Goal: Information Seeking & Learning: Understand process/instructions

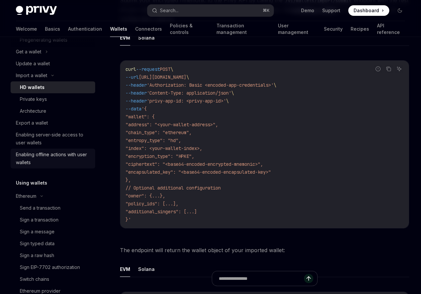
scroll to position [1064, 0]
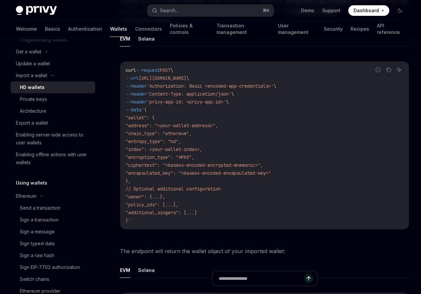
click at [179, 119] on code "curl --request POST \ --url [URL][DOMAIN_NAME] \ --header 'Authorization: Basic…" at bounding box center [264, 145] width 278 height 158
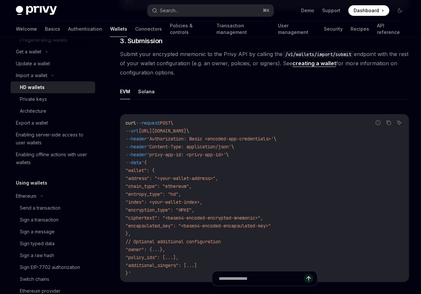
scroll to position [1051, 0]
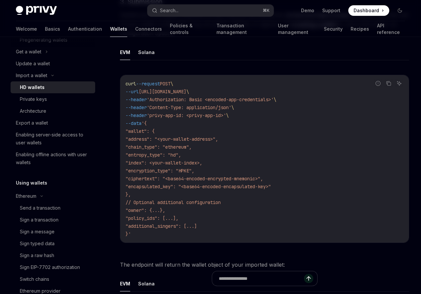
click at [160, 181] on span ""ciphertext": "<base64-encoded-encrypted-mnemonic>"," at bounding box center [193, 179] width 137 height 6
copy span "ciphertext"
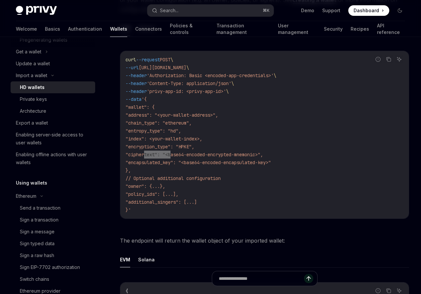
scroll to position [1071, 0]
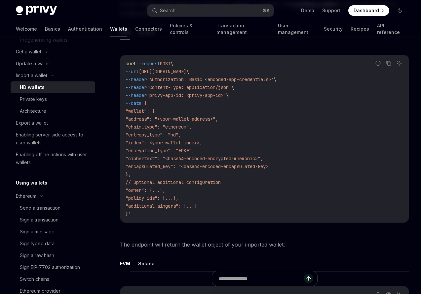
click at [148, 114] on span ""wallet": {" at bounding box center [139, 111] width 29 height 6
copy span "wallet"
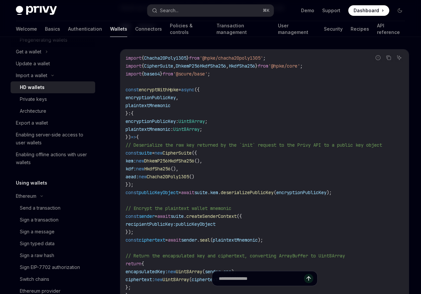
scroll to position [621, 0]
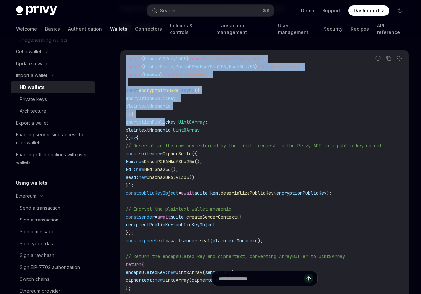
drag, startPoint x: 125, startPoint y: 58, endPoint x: 168, endPoint y: 124, distance: 79.0
click at [168, 124] on div "import { Chacha20Poly1305 } from '@hpke/chacha20poly1305' ; import { CipherSuit…" at bounding box center [264, 225] width 288 height 350
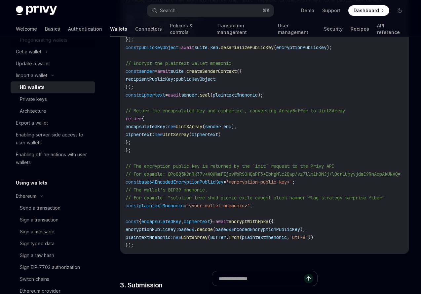
scroll to position [757, 0]
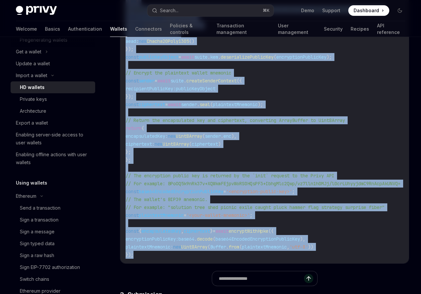
click at [140, 256] on code "import { Chacha20Poly1305 } from '@hpke/chacha20poly1305' ; import { CipherSuit…" at bounding box center [270, 88] width 291 height 341
copy code "import { Chacha20Poly1305 } from '@hpke/chacha20poly1305' ; import { CipherSuit…"
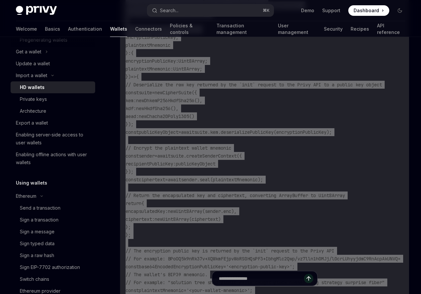
scroll to position [639, 0]
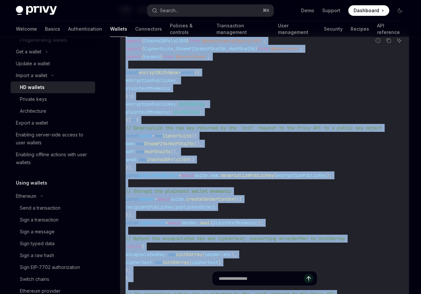
click at [232, 96] on code "import { Chacha20Poly1305 } from '@hpke/chacha20poly1305' ; import { CipherSuit…" at bounding box center [270, 207] width 291 height 341
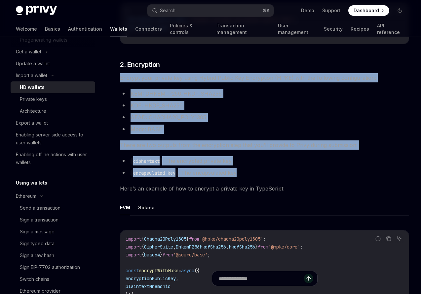
scroll to position [441, 0]
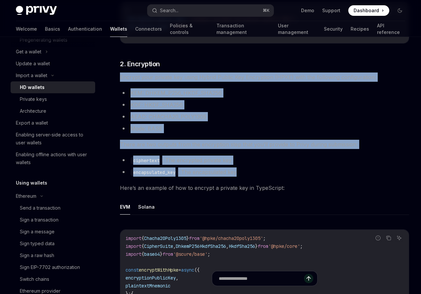
drag, startPoint x: 120, startPoint y: 85, endPoint x: 240, endPoint y: 174, distance: 149.7
copy div "Encrypt your private key using Hybrid Public Key Encryption (HPKE) with the fol…"
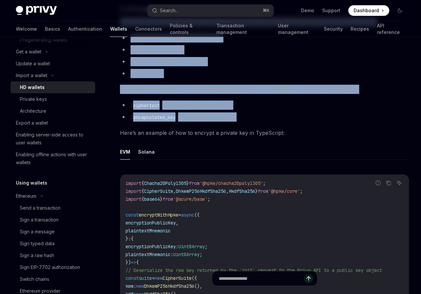
scroll to position [497, 0]
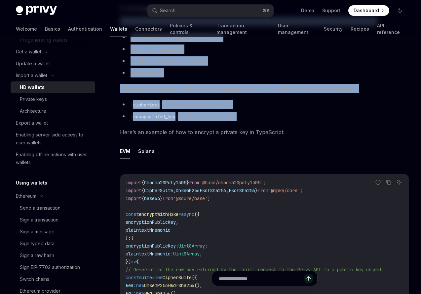
drag, startPoint x: 126, startPoint y: 181, endPoint x: 194, endPoint y: 228, distance: 82.9
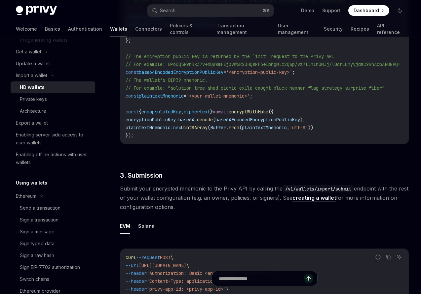
scroll to position [888, 0]
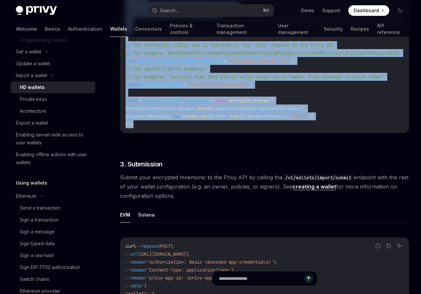
copy code "import { Chacha20Poly1305 } from '@hpke/chacha20poly1305' ; import { CipherSuit…"
click at [368, 12] on span "Dashboard" at bounding box center [365, 10] width 25 height 7
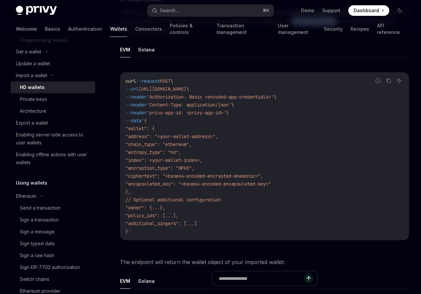
scroll to position [1065, 0]
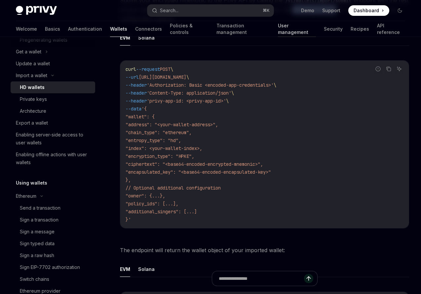
click at [278, 28] on link "User management" at bounding box center [297, 29] width 38 height 16
type textarea "*"
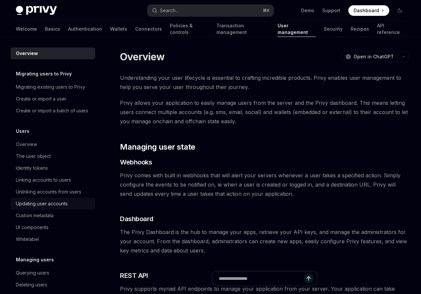
scroll to position [1, 0]
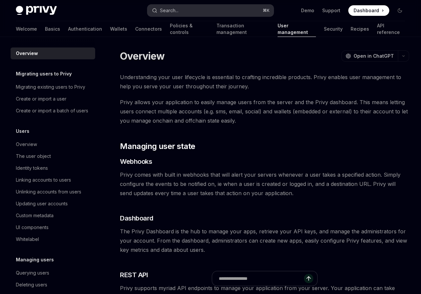
click at [177, 12] on div "Search..." at bounding box center [169, 11] width 18 height 8
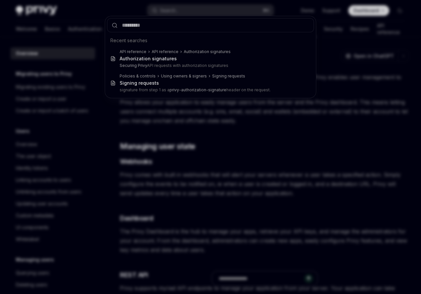
type input "*****"
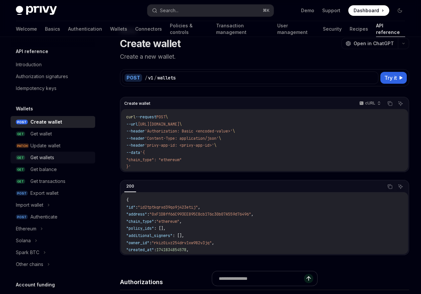
scroll to position [27, 0]
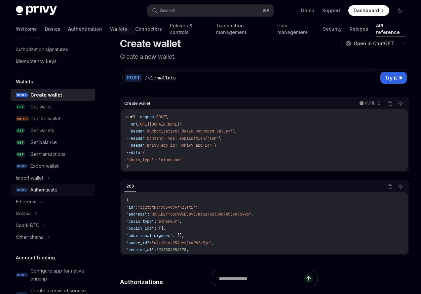
click at [42, 189] on div "Authenticate" at bounding box center [43, 190] width 27 height 8
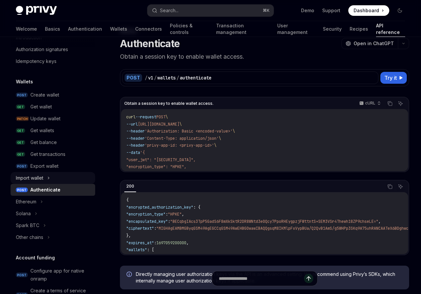
click at [43, 179] on div "Import wallet" at bounding box center [29, 178] width 27 height 8
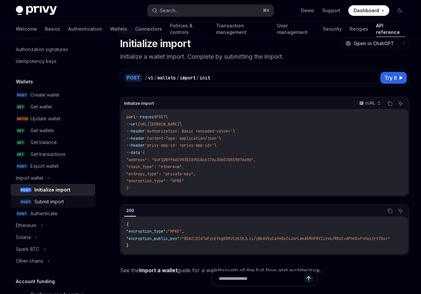
click at [50, 200] on div "Submit import" at bounding box center [48, 202] width 29 height 8
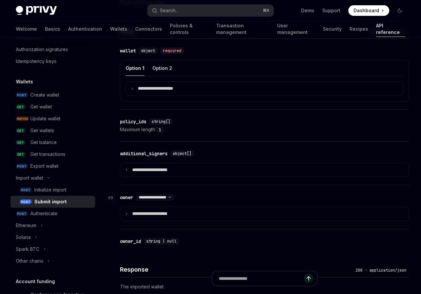
scroll to position [444, 0]
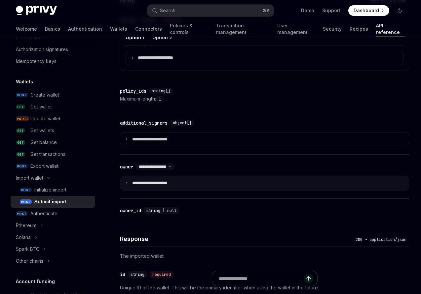
click at [128, 186] on summary "**********" at bounding box center [264, 184] width 288 height 14
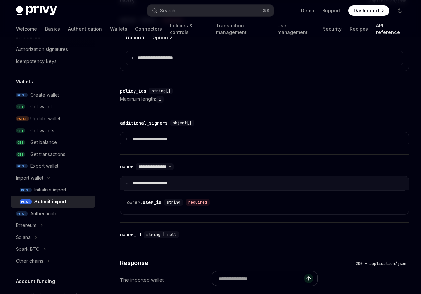
click at [127, 184] on icon at bounding box center [126, 183] width 3 height 3
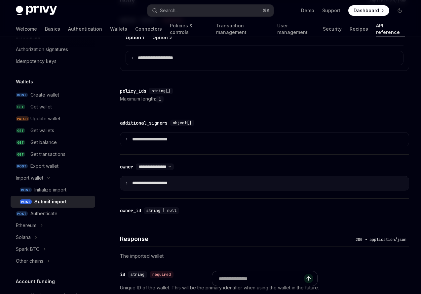
click at [127, 182] on icon at bounding box center [126, 183] width 3 height 3
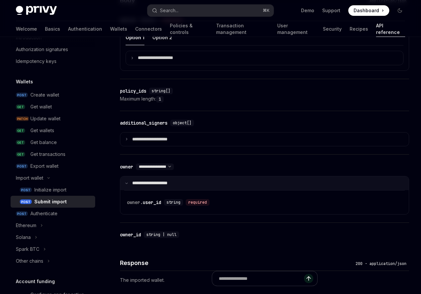
click at [127, 184] on icon at bounding box center [126, 183] width 3 height 3
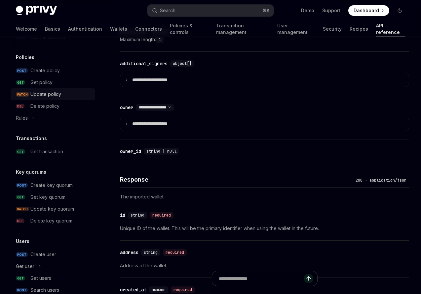
scroll to position [373, 0]
click at [125, 152] on div "owner_id" at bounding box center [130, 151] width 21 height 7
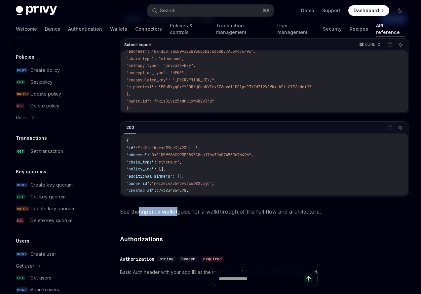
scroll to position [83, 0]
click at [152, 212] on link "Import a wallet" at bounding box center [158, 211] width 38 height 7
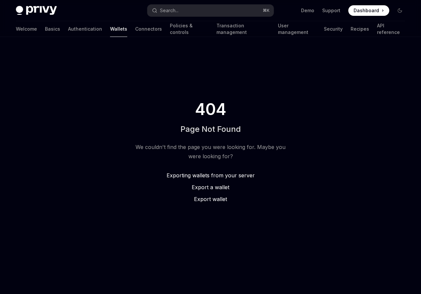
type textarea "*"
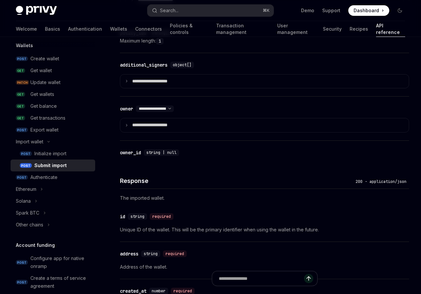
scroll to position [503, 0]
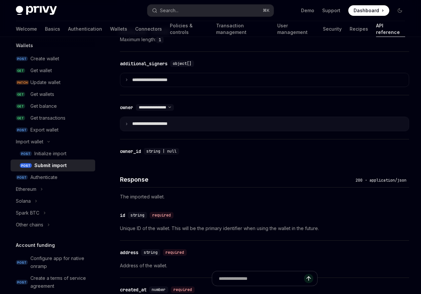
click at [126, 124] on icon at bounding box center [126, 123] width 3 height 3
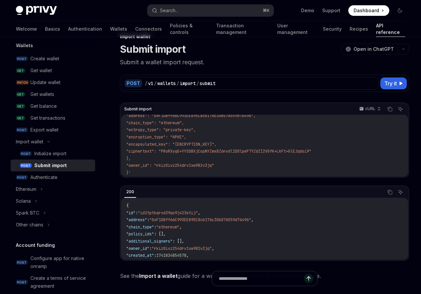
scroll to position [18, 0]
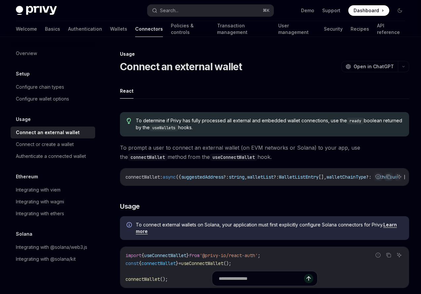
scroll to position [199, 0]
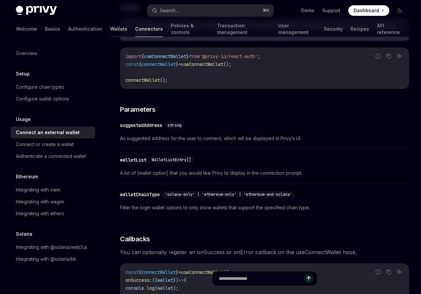
click at [110, 28] on link "Wallets" at bounding box center [118, 29] width 17 height 16
type textarea "*"
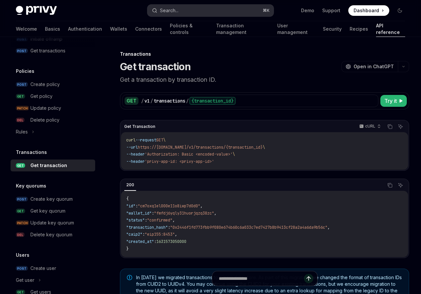
click at [178, 15] on button "Search... ⌘ K" at bounding box center [210, 11] width 126 height 12
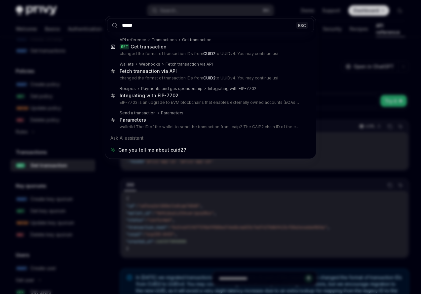
type input "*****"
click at [327, 91] on div "***** ESC API reference Transactions Get transaction GET Get transaction change…" at bounding box center [210, 147] width 421 height 294
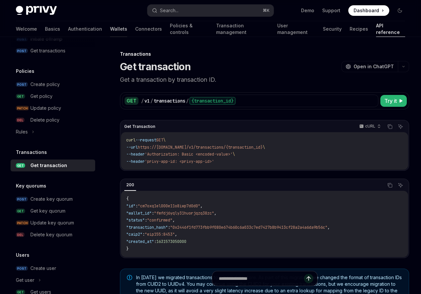
click at [110, 28] on link "Wallets" at bounding box center [118, 29] width 17 height 16
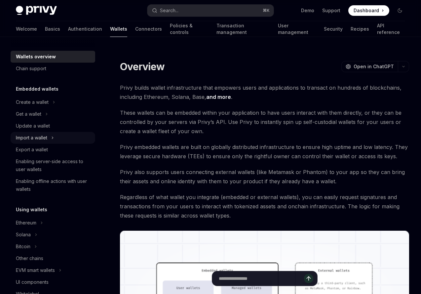
click at [32, 136] on div "Import a wallet" at bounding box center [31, 138] width 31 height 8
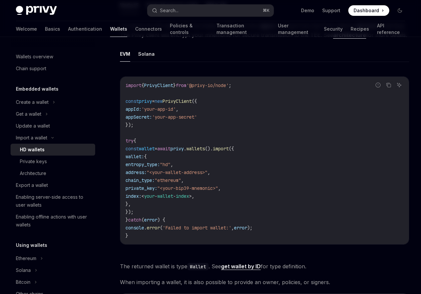
scroll to position [83, 0]
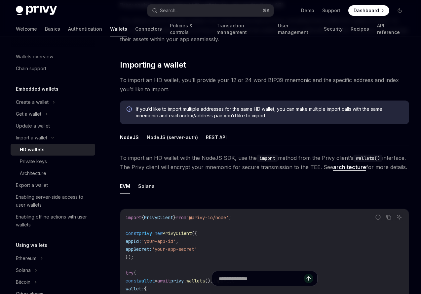
click at [210, 137] on button "REST API" at bounding box center [216, 138] width 21 height 16
type textarea "*"
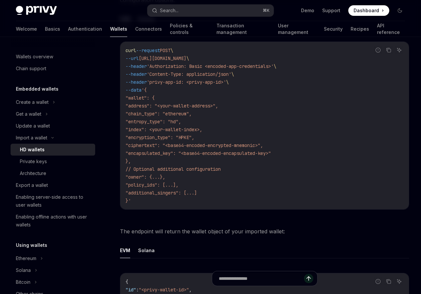
scroll to position [1085, 0]
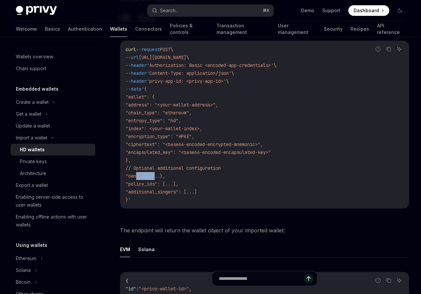
drag, startPoint x: 138, startPoint y: 179, endPoint x: 155, endPoint y: 178, distance: 17.2
click at [155, 178] on span ""owner": {...}," at bounding box center [145, 176] width 40 height 6
copy span ""owner""
